Goal: Task Accomplishment & Management: Complete application form

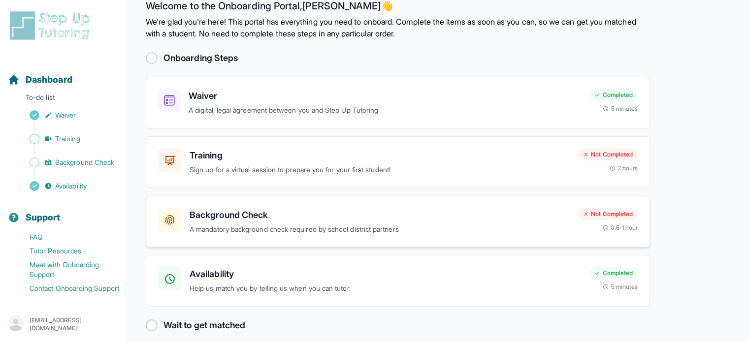
scroll to position [29, 0]
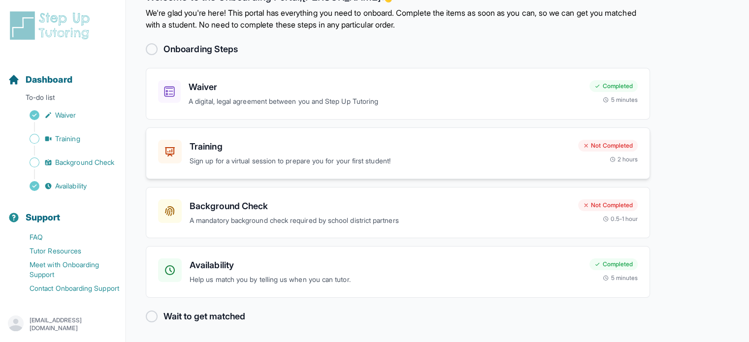
drag, startPoint x: 379, startPoint y: 157, endPoint x: 328, endPoint y: 159, distance: 50.7
click at [328, 159] on p "Sign up for a virtual session to prepare you for your first student!" at bounding box center [380, 161] width 381 height 11
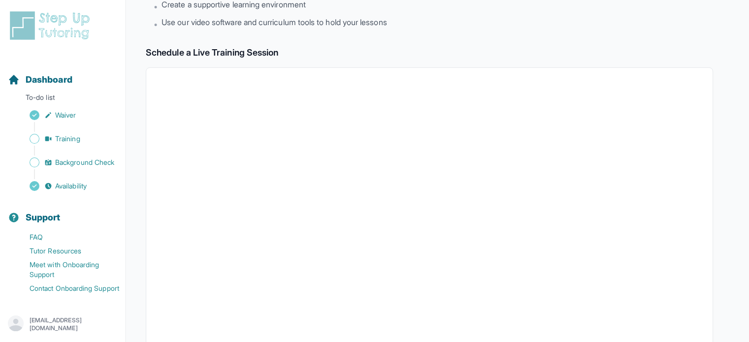
scroll to position [125, 0]
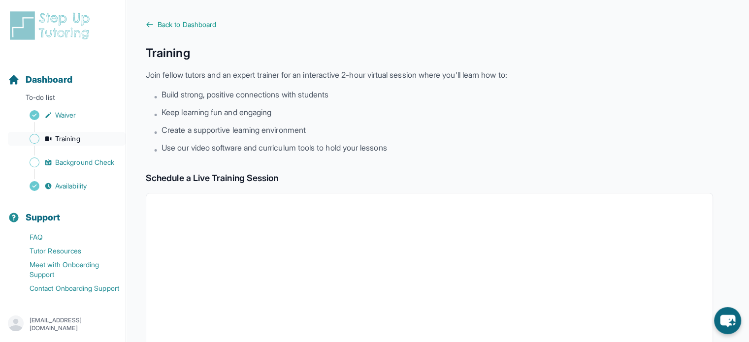
click at [71, 145] on link "Training" at bounding box center [67, 139] width 118 height 14
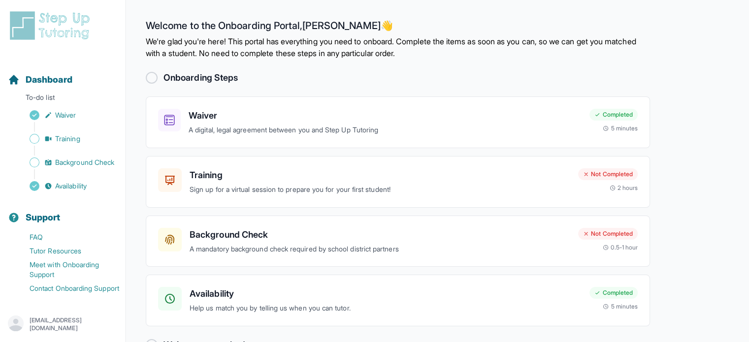
scroll to position [29, 0]
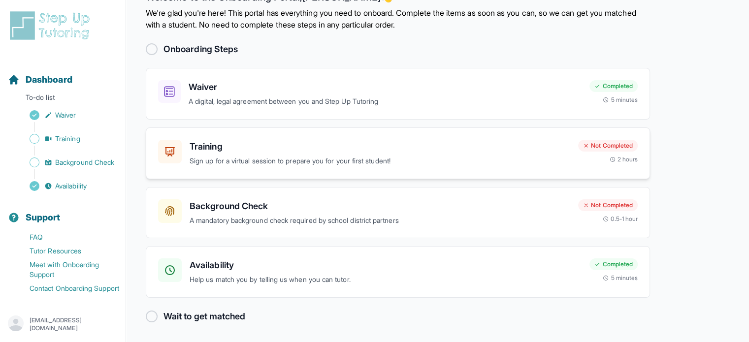
click at [229, 162] on p "Sign up for a virtual session to prepare you for your first student!" at bounding box center [380, 161] width 381 height 11
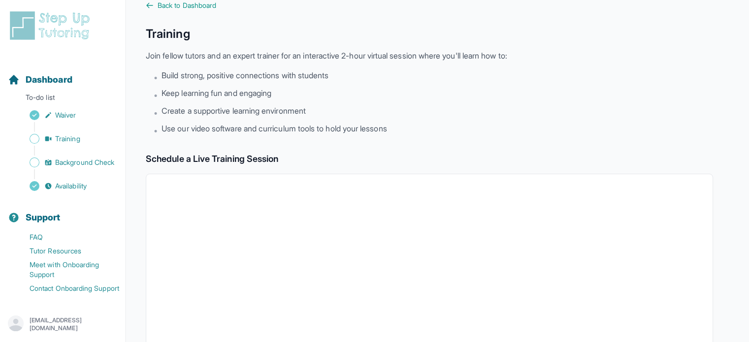
scroll to position [5, 0]
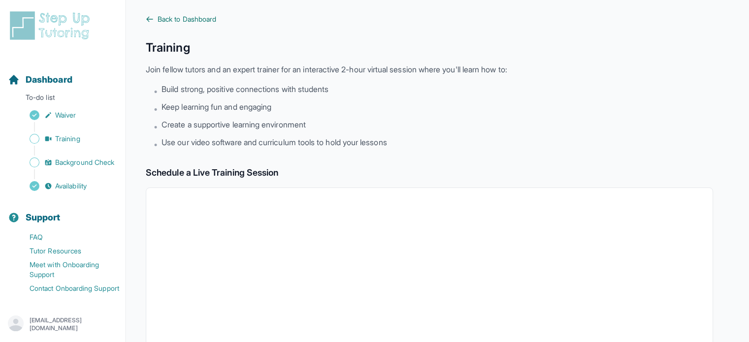
click at [151, 19] on icon at bounding box center [150, 19] width 6 height 4
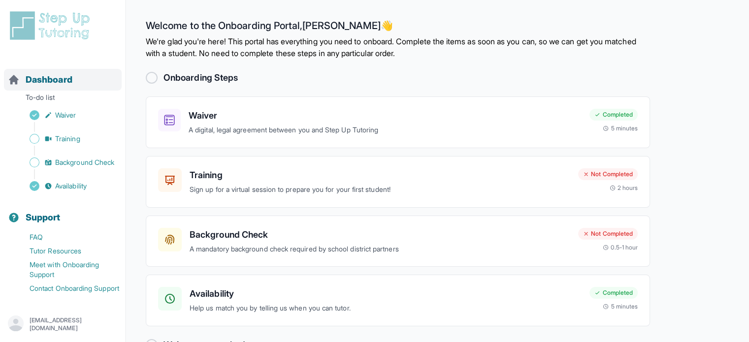
click at [53, 74] on span "Dashboard" at bounding box center [49, 80] width 47 height 14
click at [47, 74] on span "Dashboard" at bounding box center [49, 80] width 47 height 14
click at [53, 97] on p "To-do list" at bounding box center [63, 100] width 118 height 14
click at [75, 122] on div "Sidebar" at bounding box center [65, 127] width 114 height 10
click at [80, 119] on link "Waiver" at bounding box center [67, 115] width 118 height 14
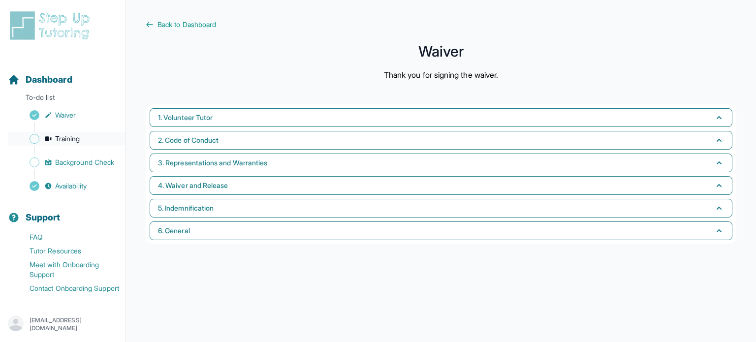
click at [82, 137] on link "Training" at bounding box center [67, 139] width 118 height 14
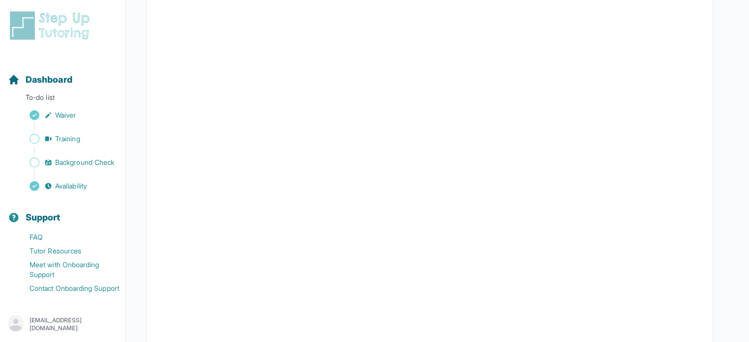
scroll to position [260, 0]
click at [85, 162] on span "Background Check" at bounding box center [84, 163] width 59 height 10
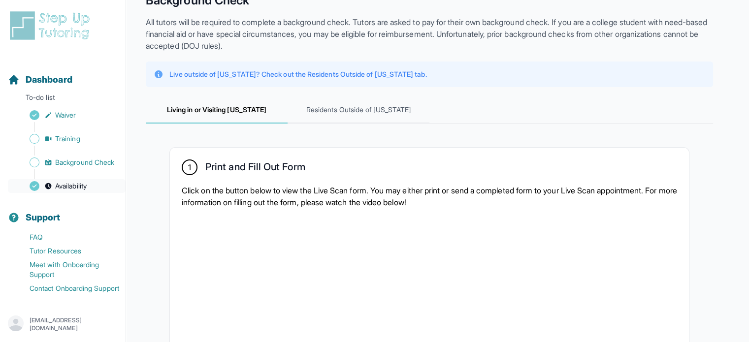
click at [71, 191] on span "Availability" at bounding box center [71, 186] width 32 height 10
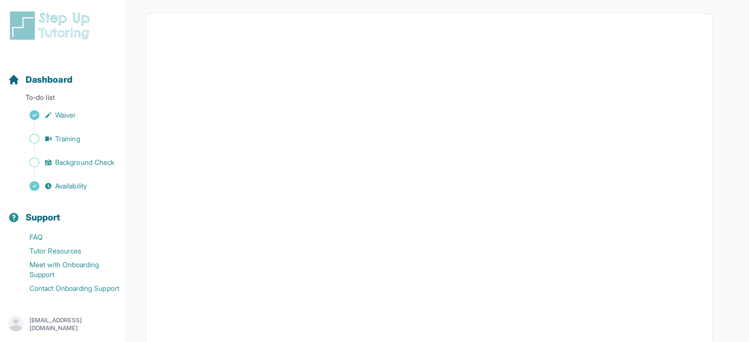
scroll to position [5, 0]
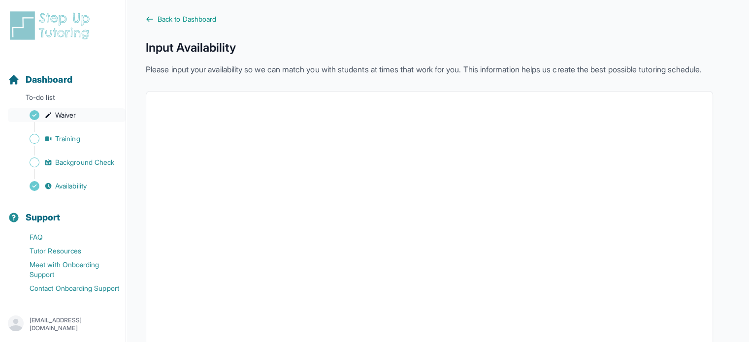
click at [64, 116] on span "Waiver" at bounding box center [65, 115] width 21 height 10
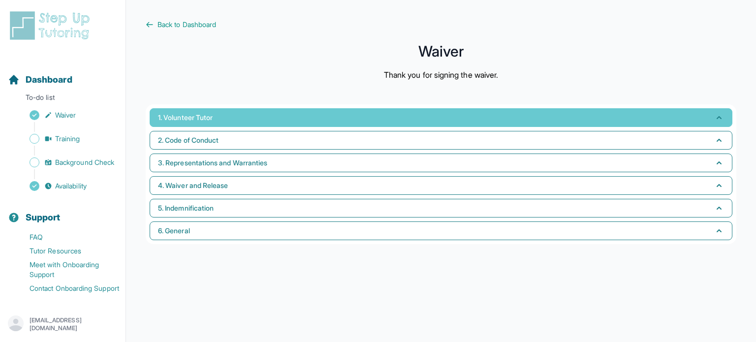
click at [195, 117] on span "1. Volunteer Tutor" at bounding box center [185, 118] width 55 height 10
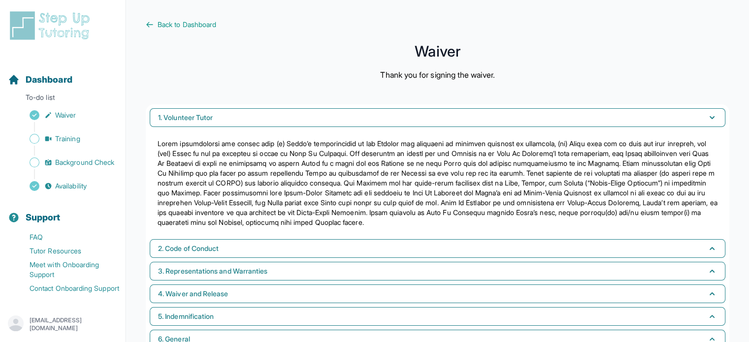
scroll to position [29, 0]
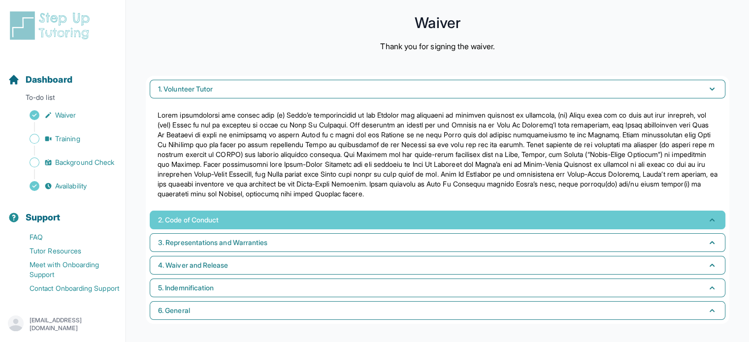
click at [219, 222] on span "2. Code of Conduct" at bounding box center [188, 220] width 61 height 10
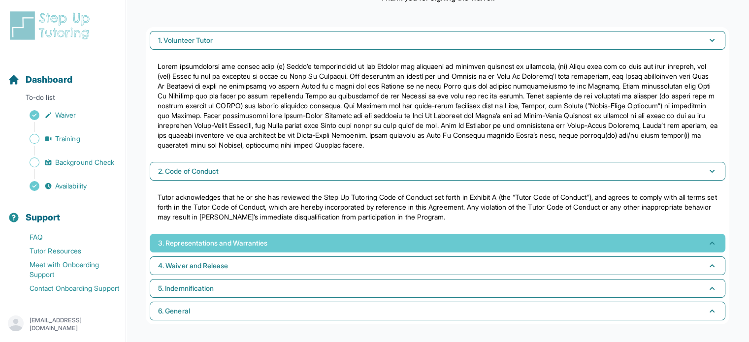
click at [229, 238] on span "3. Representations and Warranties" at bounding box center [212, 243] width 109 height 10
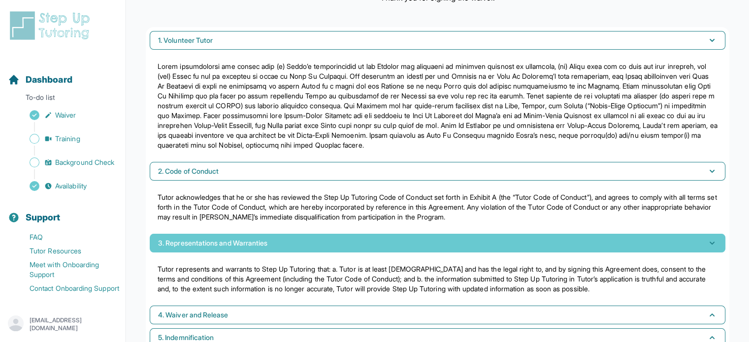
scroll to position [127, 0]
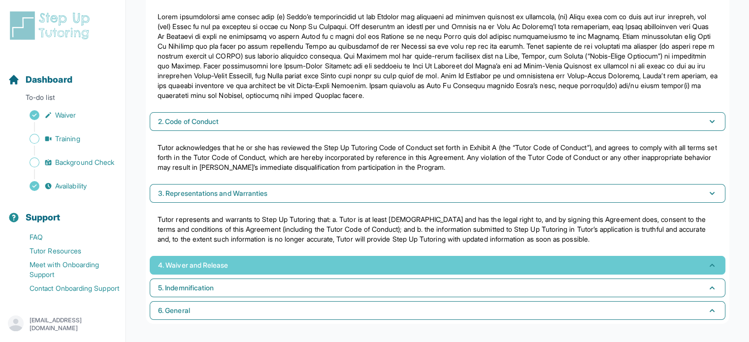
click at [234, 257] on button "4. Waiver and Release" at bounding box center [438, 265] width 576 height 19
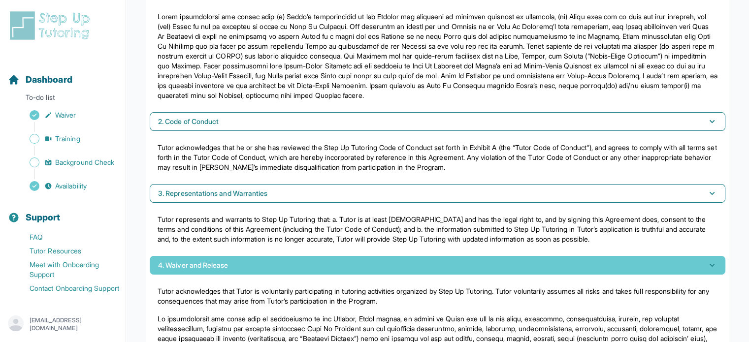
scroll to position [328, 0]
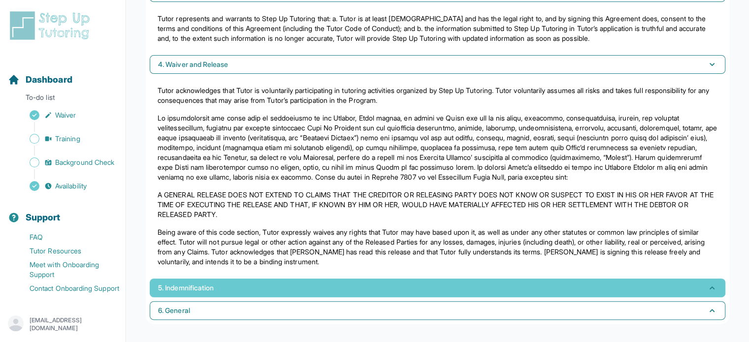
click at [245, 290] on button "5. Indemnification" at bounding box center [438, 288] width 576 height 19
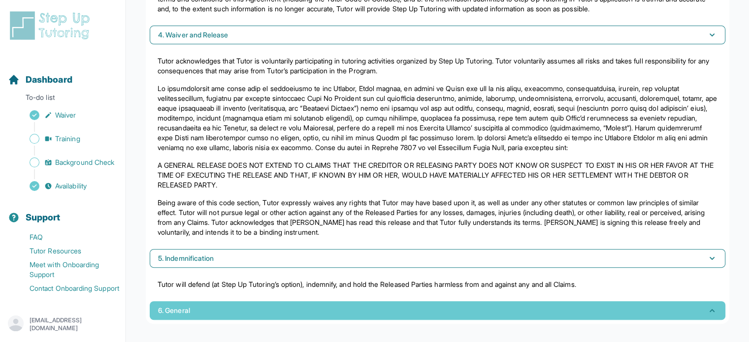
click at [248, 301] on button "6. General" at bounding box center [438, 310] width 576 height 19
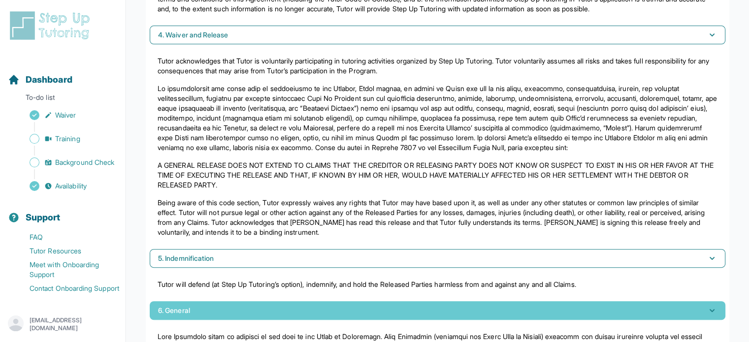
scroll to position [466, 0]
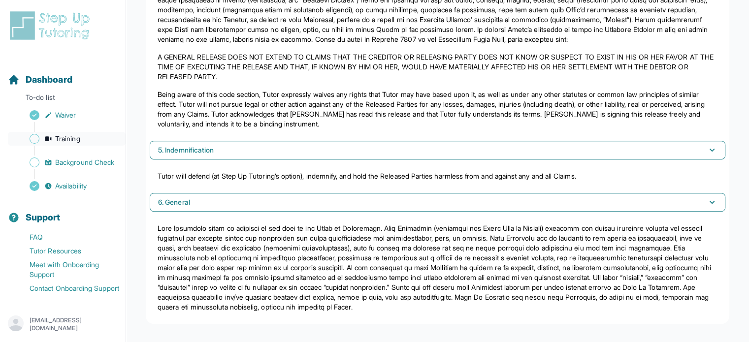
click at [66, 139] on span "Training" at bounding box center [67, 139] width 25 height 10
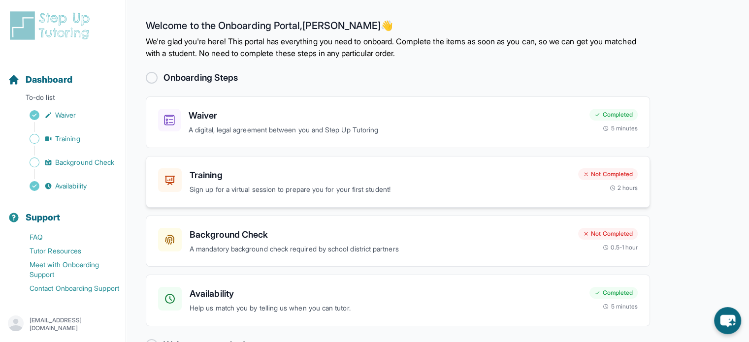
click at [345, 185] on p "Sign up for a virtual session to prepare you for your first student!" at bounding box center [380, 189] width 381 height 11
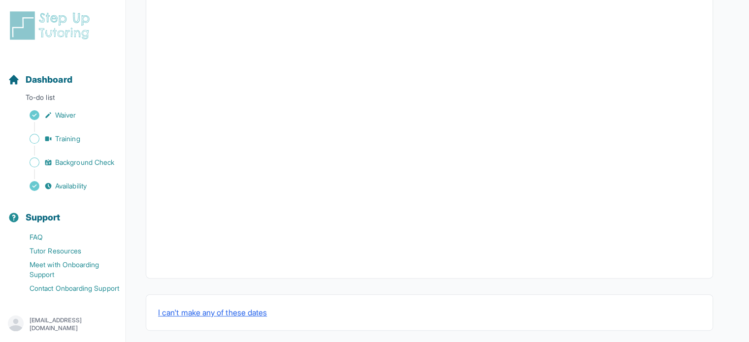
scroll to position [351, 0]
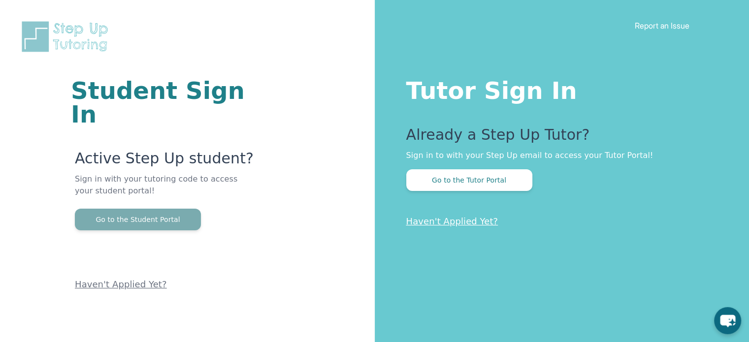
click at [177, 209] on button "Go to the Student Portal" at bounding box center [138, 220] width 126 height 22
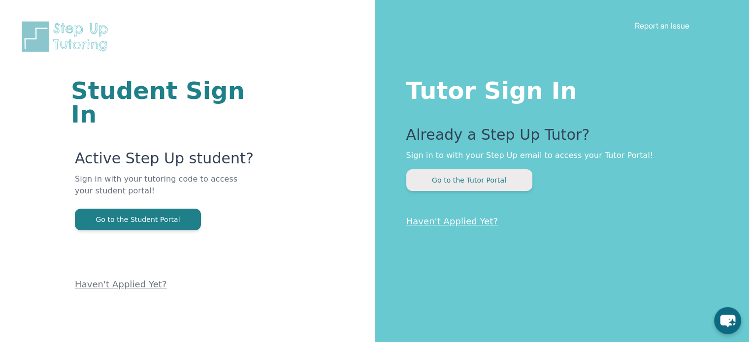
click at [465, 187] on button "Go to the Tutor Portal" at bounding box center [469, 180] width 126 height 22
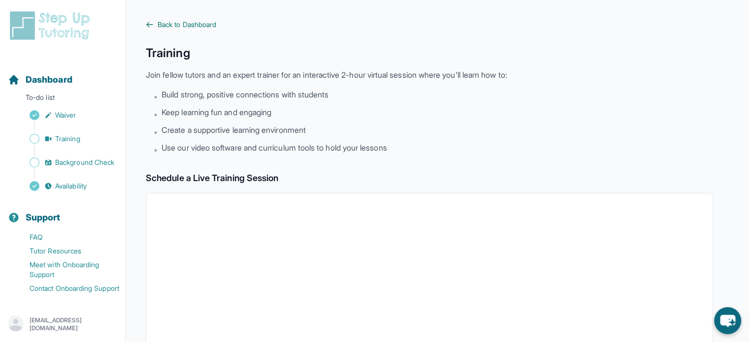
click at [163, 21] on span "Back to Dashboard" at bounding box center [187, 25] width 59 height 10
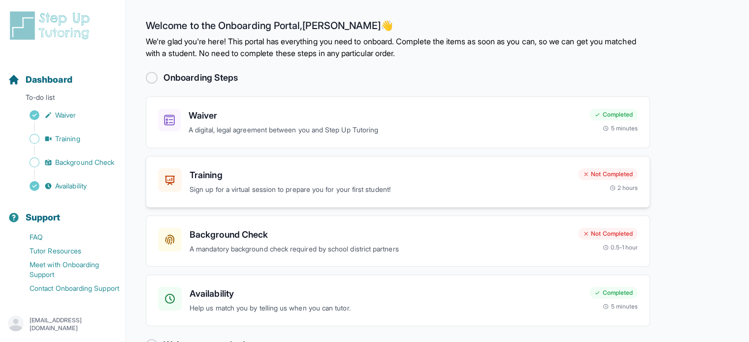
click at [328, 188] on p "Sign up for a virtual session to prepare you for your first student!" at bounding box center [380, 189] width 381 height 11
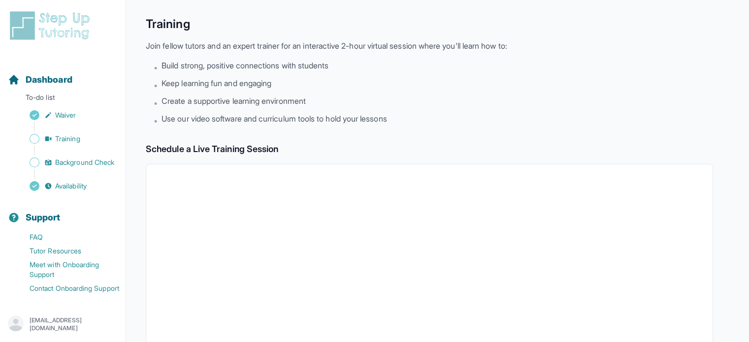
scroll to position [10, 0]
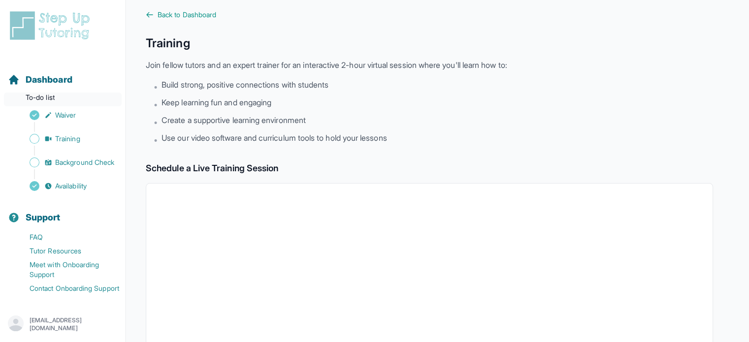
click at [53, 97] on p "To-do list" at bounding box center [63, 100] width 118 height 14
click at [72, 75] on span "Dashboard" at bounding box center [49, 80] width 47 height 14
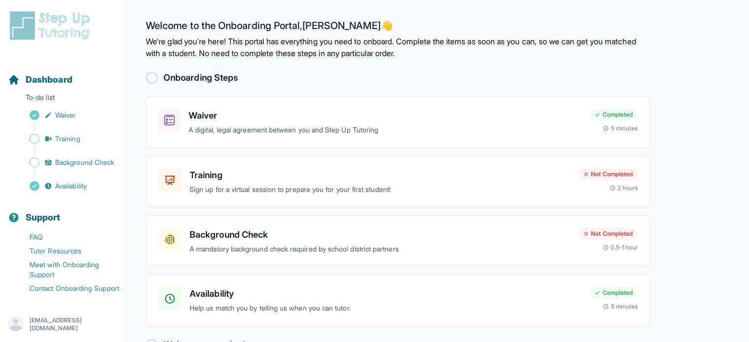
click at [72, 316] on div "[EMAIL_ADDRESS][DOMAIN_NAME]" at bounding box center [63, 325] width 110 height 18
click at [144, 256] on main "Welcome to the Onboarding Portal, Becky 👋 We're glad you're here! This portal h…" at bounding box center [437, 186] width 623 height 372
click at [240, 189] on p "Sign up for a virtual session to prepare you for your first student!" at bounding box center [380, 189] width 381 height 11
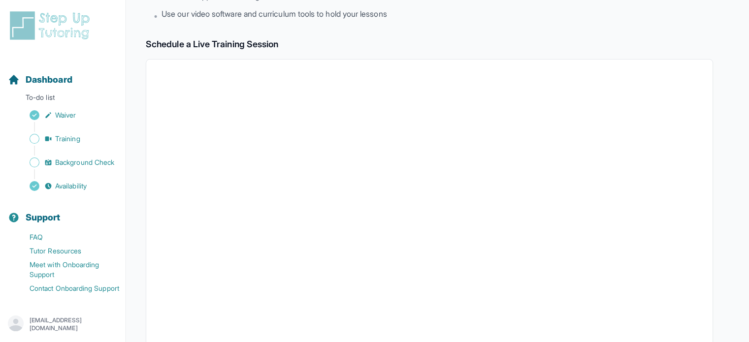
scroll to position [138, 0]
